Goal: Information Seeking & Learning: Learn about a topic

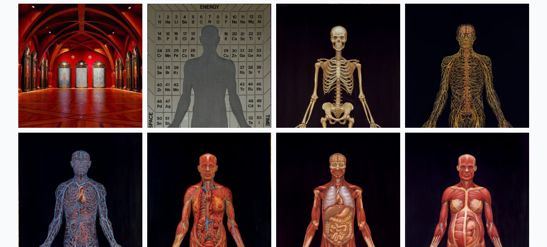
scroll to position [81, 0]
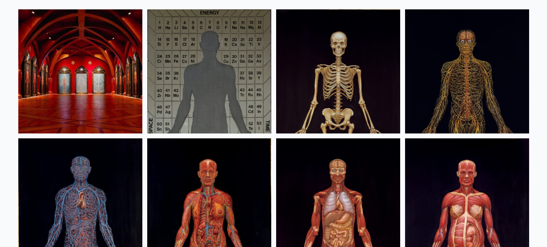
click at [185, 58] on img at bounding box center [209, 71] width 124 height 124
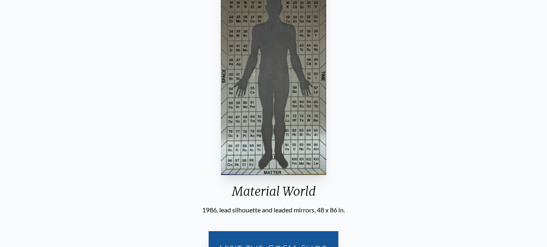
scroll to position [65, 0]
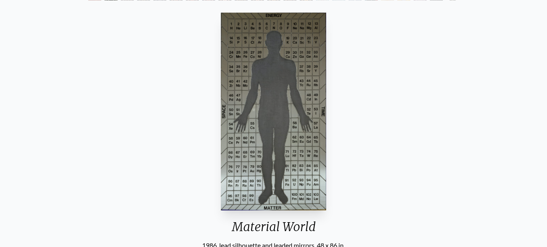
click at [384, 101] on div "Material World 1986, lead silhouette and leaded mirrors, 48 x 86 in. Visit the …" at bounding box center [274, 158] width 534 height 299
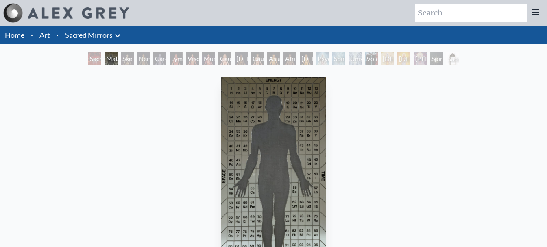
click at [88, 59] on div "Sacred Mirrors Room, [GEOGRAPHIC_DATA]" at bounding box center [94, 58] width 13 height 13
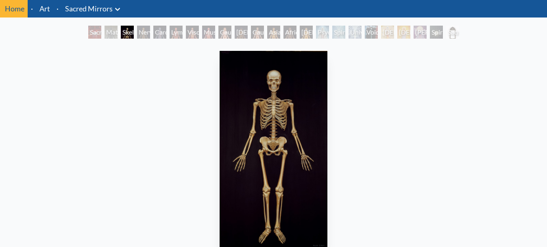
scroll to position [41, 0]
